Goal: Complete application form

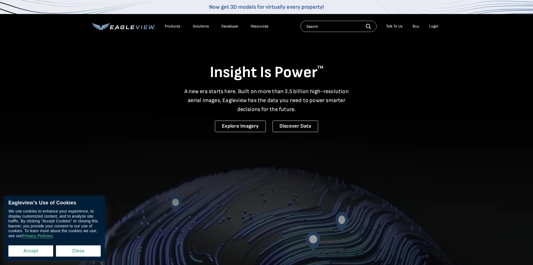
click at [40, 248] on button "Accept" at bounding box center [30, 250] width 45 height 11
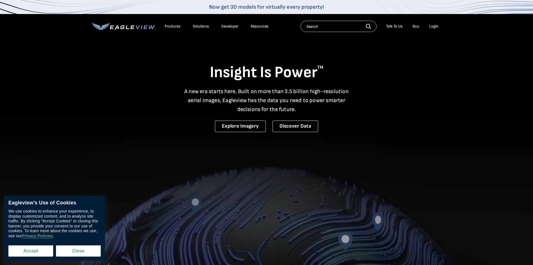
checkbox input "true"
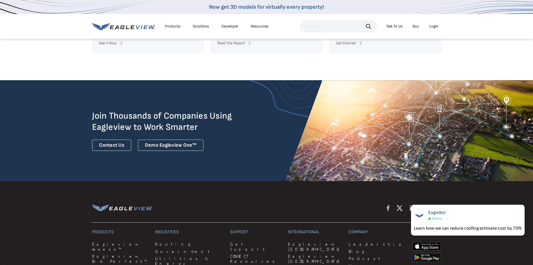
scroll to position [1484, 0]
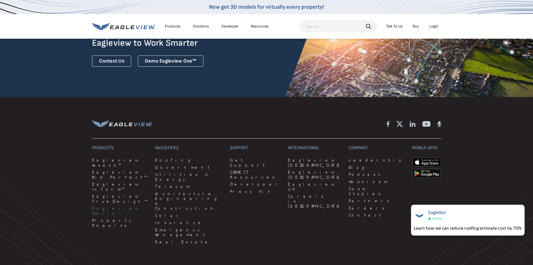
click at [103, 205] on link "Eagleview Walls" at bounding box center [120, 210] width 57 height 10
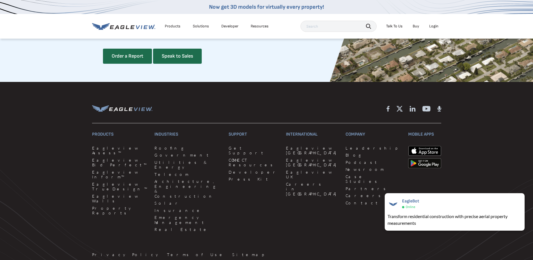
scroll to position [1540, 0]
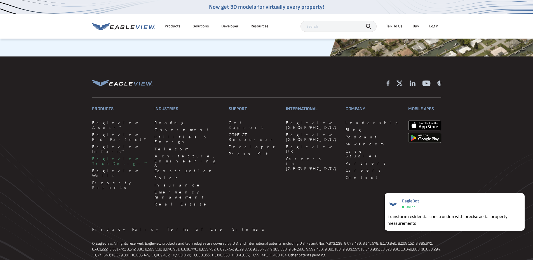
click at [111, 156] on link "Eagleview TrueDesign™" at bounding box center [120, 161] width 56 height 10
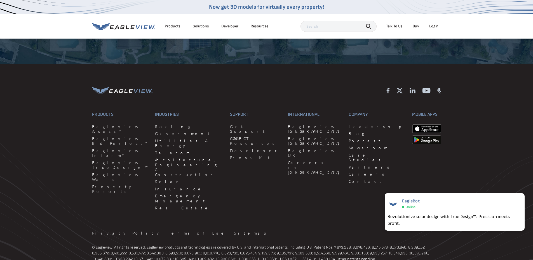
scroll to position [1136, 0]
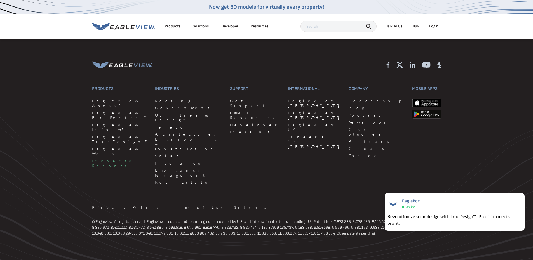
click at [111, 159] on link "Property Reports" at bounding box center [120, 164] width 57 height 10
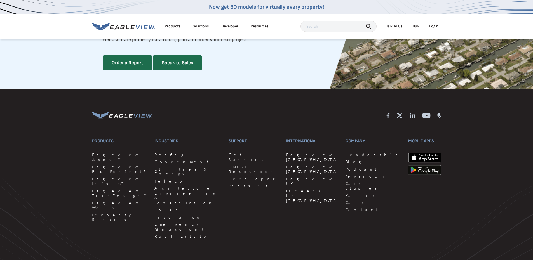
scroll to position [1568, 0]
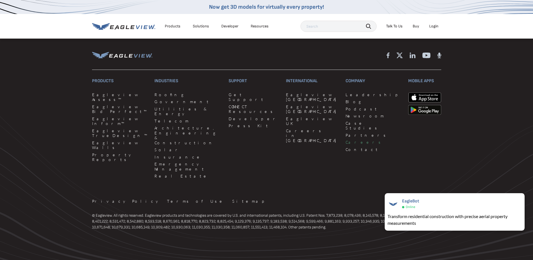
click at [346, 145] on link "Careers" at bounding box center [374, 142] width 56 height 5
click at [346, 152] on link "Contact" at bounding box center [374, 149] width 56 height 5
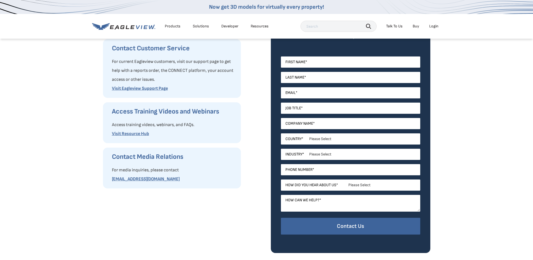
scroll to position [112, 0]
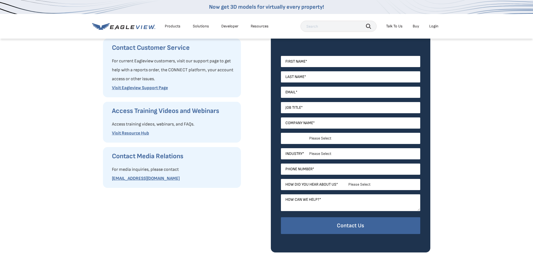
click at [330, 138] on select "Please Select [GEOGRAPHIC_DATA] [GEOGRAPHIC_DATA] [GEOGRAPHIC_DATA] [GEOGRAPHIC…" at bounding box center [350, 138] width 139 height 11
select select "Other"
click at [281, 133] on select "Please Select [GEOGRAPHIC_DATA] [GEOGRAPHIC_DATA] [GEOGRAPHIC_DATA] [GEOGRAPHIC…" at bounding box center [350, 138] width 139 height 11
click at [338, 155] on select "Please Select Architects & Engineering Construction Electric/Gas Utilities Gove…" at bounding box center [350, 153] width 139 height 11
select select "Architects & Engineering"
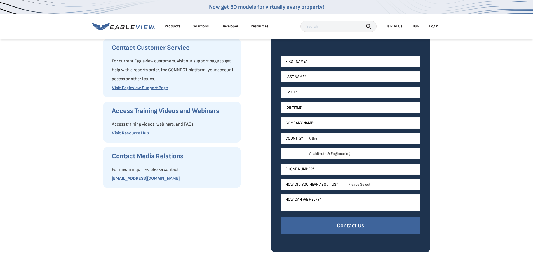
click at [281, 148] on select "Please Select Architects & Engineering Construction Electric/Gas Utilities Gove…" at bounding box center [350, 153] width 139 height 11
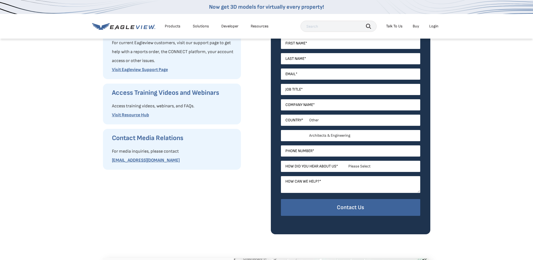
scroll to position [140, 0]
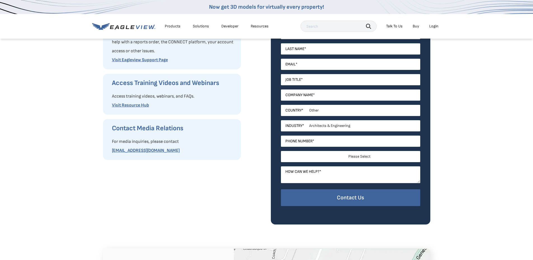
click at [375, 159] on select "Please Select Search Engine Social Media Word of Mouth Podcast Online Advertise…" at bounding box center [350, 156] width 139 height 11
select select "Social Media"
click at [281, 151] on select "Please Select Search Engine Social Media Word of Mouth Podcast Online Advertise…" at bounding box center [350, 156] width 139 height 11
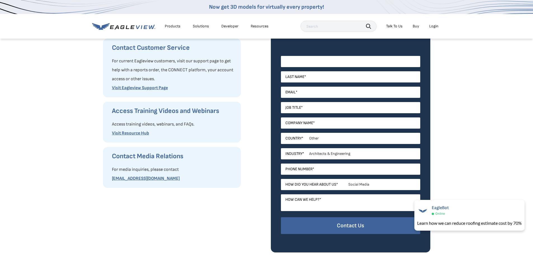
click at [318, 64] on input "First Name *" at bounding box center [350, 61] width 139 height 11
type input "[PERSON_NAME]"
type input "[EMAIL_ADDRESS][DOMAIN_NAME]"
click at [296, 109] on input "Job Title *" at bounding box center [350, 107] width 139 height 11
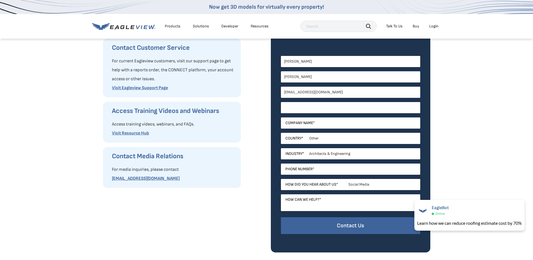
paste input "Senior GIS Analyst"
type input "Senior GIS Analyst"
click at [318, 125] on input "Company Name *" at bounding box center [350, 123] width 139 height 11
type input "Bigboss Assocation"
click at [322, 138] on select "Please Select [GEOGRAPHIC_DATA] [GEOGRAPHIC_DATA] [GEOGRAPHIC_DATA] [GEOGRAPHIC…" at bounding box center [350, 138] width 139 height 11
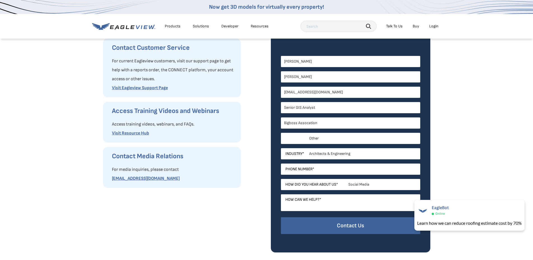
click at [281, 133] on select "Please Select [GEOGRAPHIC_DATA] [GEOGRAPHIC_DATA] [GEOGRAPHIC_DATA] [GEOGRAPHIC…" at bounding box center [350, 138] width 139 height 11
click at [352, 139] on select "Please Select [GEOGRAPHIC_DATA] [GEOGRAPHIC_DATA] [GEOGRAPHIC_DATA] [GEOGRAPHIC…" at bounding box center [350, 138] width 139 height 11
click at [281, 133] on select "Please Select [GEOGRAPHIC_DATA] [GEOGRAPHIC_DATA] [GEOGRAPHIC_DATA] [GEOGRAPHIC…" at bounding box center [350, 138] width 139 height 11
click at [327, 152] on select "Please Select Architects & Engineering Construction Electric/Gas Utilities Gove…" at bounding box center [350, 153] width 139 height 11
click at [281, 148] on select "Please Select Architects & Engineering Construction Electric/Gas Utilities Gove…" at bounding box center [350, 153] width 139 height 11
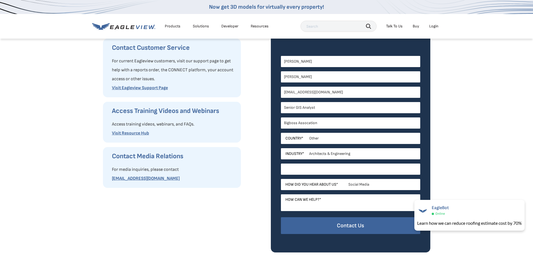
click at [334, 171] on input "Phone Number *" at bounding box center [350, 169] width 139 height 11
type input "9"
type input "[PHONE_NUMBER]"
click at [329, 206] on textarea "How can we help? *" at bounding box center [350, 203] width 139 height 17
click at [290, 202] on textarea "How can we help? *" at bounding box center [350, 203] width 139 height 17
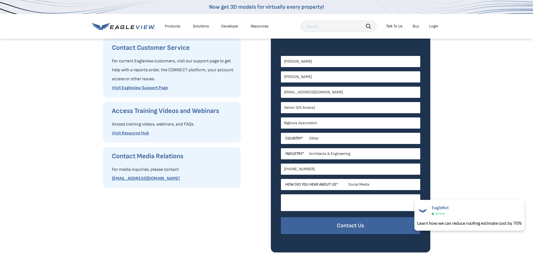
paste textarea "Loremip: Dolorsitame con Adipis E&S Doeiusmodt Inci Utla Etdo Magnaa Enimadm, V…"
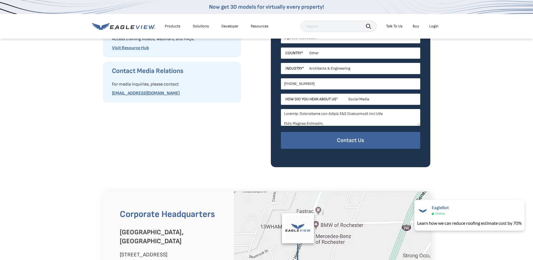
scroll to position [224, 0]
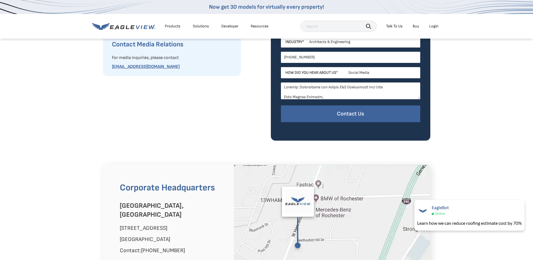
type textarea "Loremip: Dolorsitame con Adipis E&S Doeiusmodt Inci Utla Etdo Magnaa Enimadm, V…"
click at [318, 133] on div "Contact Our Sales Team We are happy to answer any questions. Fill out the form …" at bounding box center [351, 11] width 160 height 260
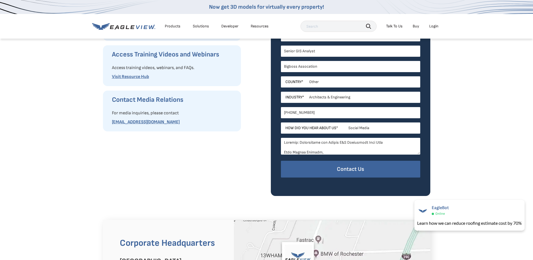
scroll to position [168, 0]
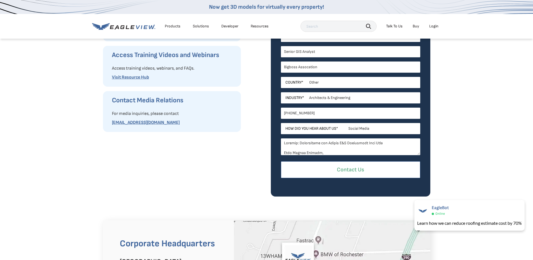
click at [348, 172] on input "Contact Us" at bounding box center [350, 170] width 139 height 17
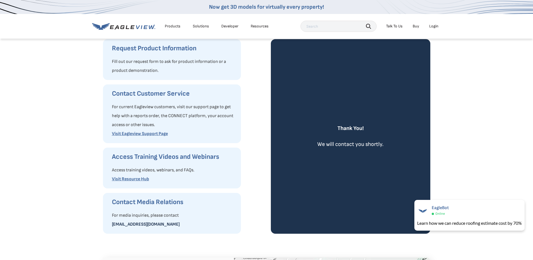
scroll to position [56, 0]
